Goal: Information Seeking & Learning: Learn about a topic

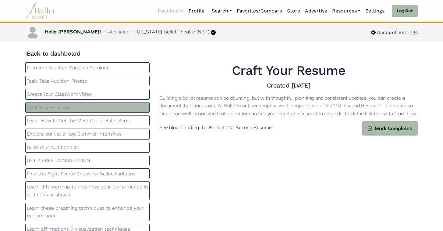
click at [163, 10] on link "Dashboard" at bounding box center [170, 11] width 31 height 13
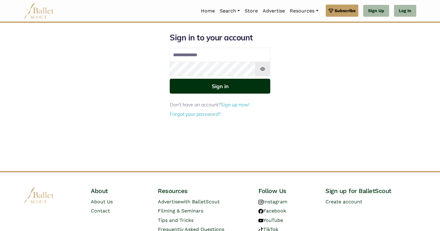
type input "**********"
click at [189, 83] on button "Sign in" at bounding box center [220, 86] width 100 height 15
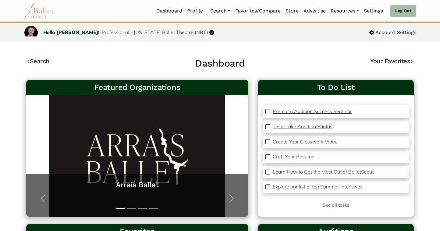
click at [331, 209] on div "See all tasks" at bounding box center [336, 206] width 146 height 8
click at [331, 205] on link "See all tasks" at bounding box center [335, 206] width 26 height 6
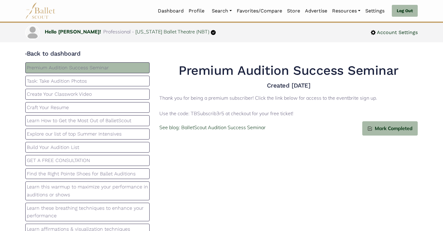
scroll to position [10, 0]
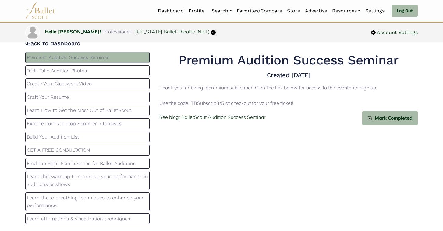
click at [132, 113] on p "Learn How to Get the Most Out of BalletScout" at bounding box center [87, 111] width 121 height 8
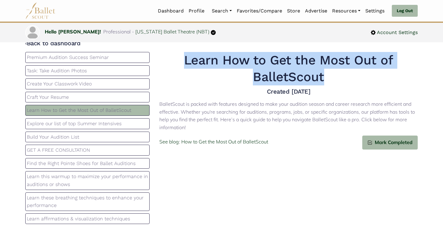
drag, startPoint x: 326, startPoint y: 82, endPoint x: 184, endPoint y: 66, distance: 142.5
click at [184, 66] on h1 "Learn How to Get the Most Out of BalletScout" at bounding box center [288, 68] width 258 height 33
copy h1 "Learn How to Get the Most Out of BalletScout"
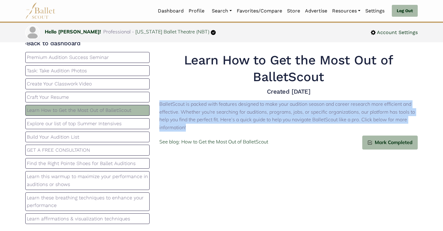
drag, startPoint x: 191, startPoint y: 131, endPoint x: 160, endPoint y: 103, distance: 40.9
click at [160, 103] on p "BalletScout is packed with features designed to make your audition season and c…" at bounding box center [288, 115] width 258 height 31
copy p "BalletScout is packed with features designed to make your audition season and c…"
